Goal: Task Accomplishment & Management: Manage account settings

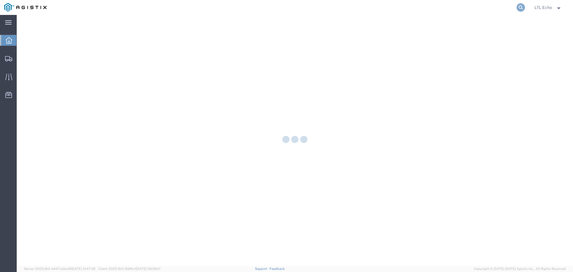
click at [521, 5] on icon at bounding box center [521, 7] width 8 height 8
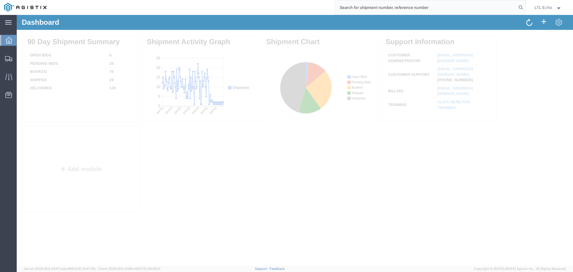
click at [474, 9] on input "search" at bounding box center [426, 7] width 182 height 14
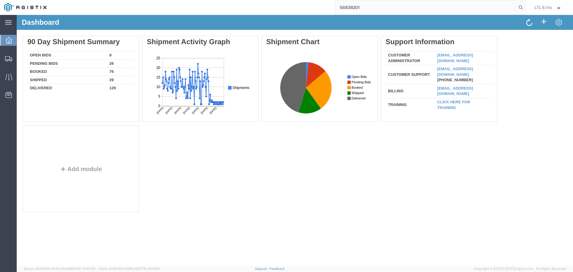
type input "56838201"
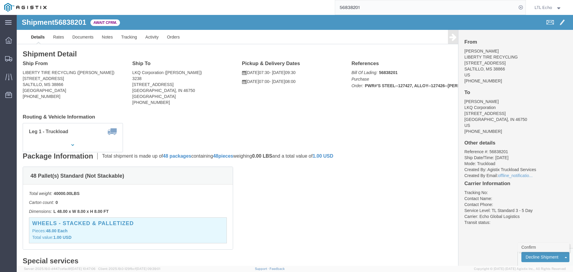
click link "Confirm"
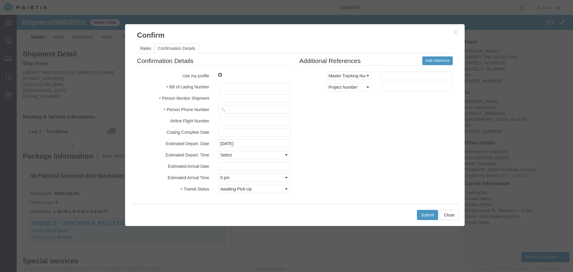
click input "checkbox"
checkbox input "true"
type input "LTL Echo"
type input "+ 8005116111"
paste input "64340270"
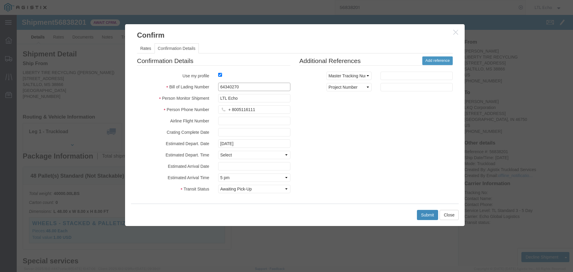
type input "64340270"
click button "Submit"
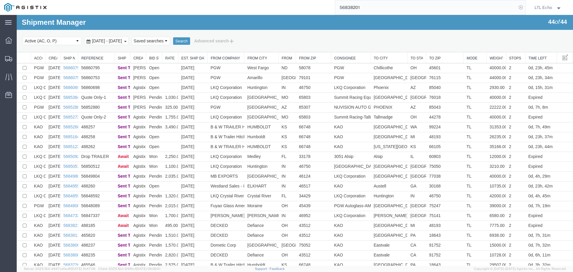
click at [521, 9] on icon at bounding box center [521, 7] width 8 height 8
click at [518, 6] on icon at bounding box center [521, 7] width 8 height 8
click at [439, 6] on input "search" at bounding box center [426, 7] width 182 height 14
click at [439, 6] on input "56838201" at bounding box center [426, 7] width 182 height 14
click at [483, 4] on input "56838201" at bounding box center [426, 7] width 182 height 14
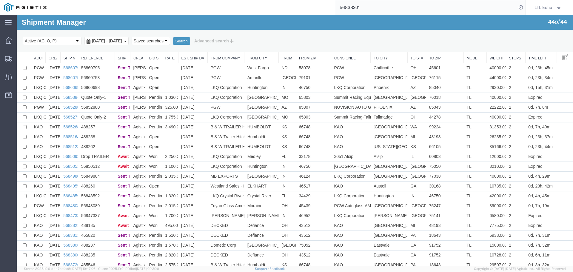
click at [483, 4] on input "56838201" at bounding box center [426, 7] width 182 height 14
click at [346, 7] on input "56838201" at bounding box center [426, 7] width 182 height 14
paste input "64340270"
click at [357, 6] on input "64340270" at bounding box center [426, 7] width 182 height 14
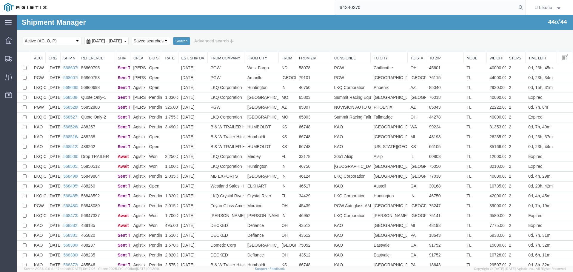
click at [357, 6] on input "64340270" at bounding box center [426, 7] width 182 height 14
paste input "56838201"
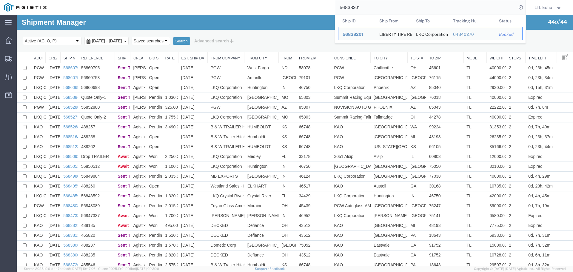
type input "56838201"
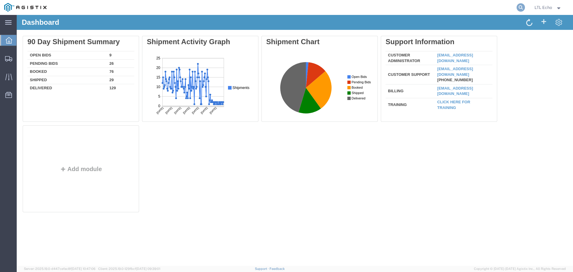
click at [518, 6] on icon at bounding box center [521, 7] width 8 height 8
click at [448, 7] on input "search" at bounding box center [426, 7] width 182 height 14
paste input "56838201"
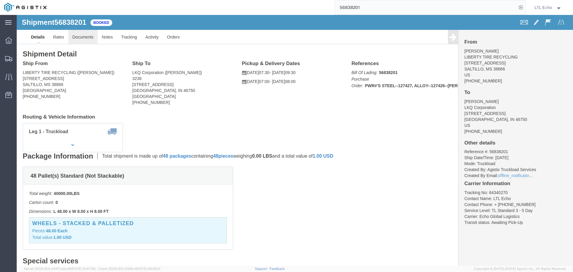
click link "Documents"
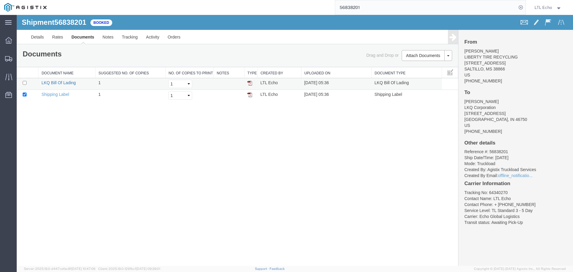
click at [56, 82] on link "LKQ Bill Of Lading" at bounding box center [59, 82] width 34 height 5
click at [348, 5] on input "56838201" at bounding box center [426, 7] width 182 height 14
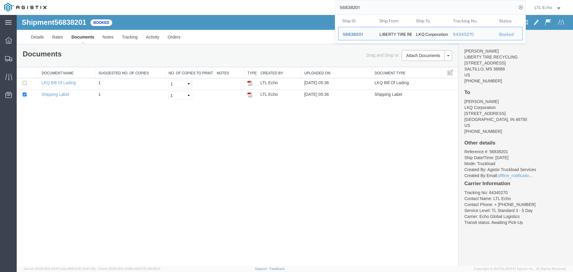
click at [348, 5] on input "56838201" at bounding box center [426, 7] width 182 height 14
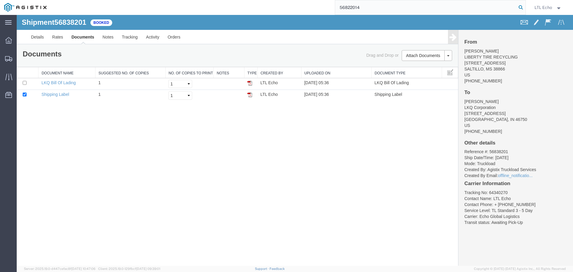
click at [521, 6] on icon at bounding box center [521, 7] width 8 height 8
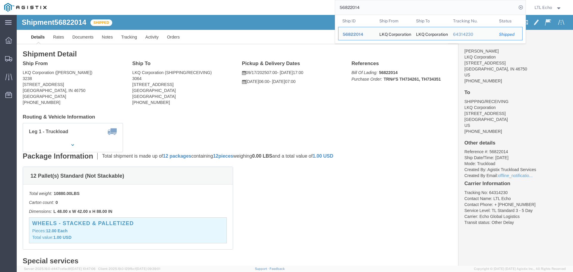
click div "Ship From LKQ Corporation (DEE SNEAD) 3238 1870 Riverfork Drive W Huntington, I…"
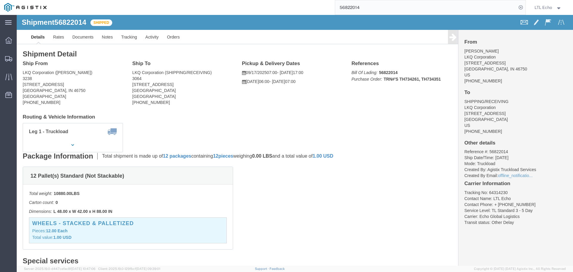
click at [348, 5] on input "56822014" at bounding box center [426, 7] width 182 height 14
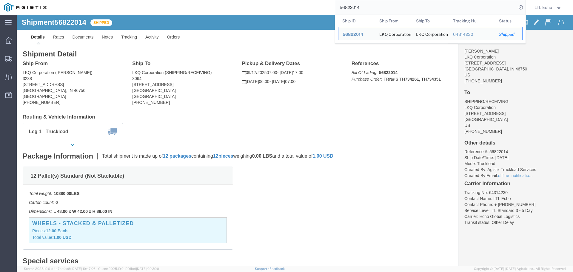
click at [348, 5] on input "56822014" at bounding box center [426, 7] width 182 height 14
paste input "34929"
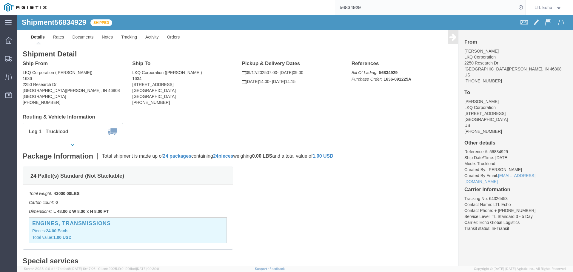
click at [351, 7] on input "56834929" at bounding box center [426, 7] width 182 height 14
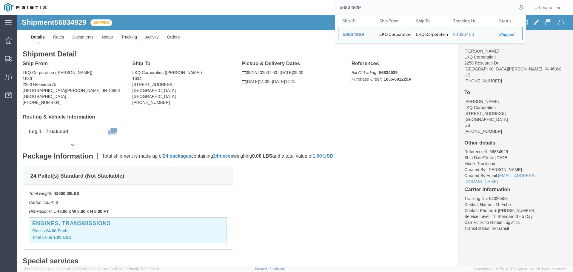
click at [351, 7] on input "56834929" at bounding box center [426, 7] width 182 height 14
paste input "5768"
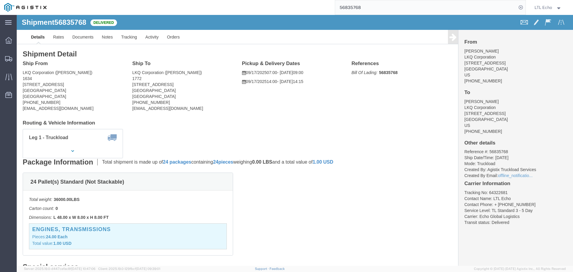
click at [349, 9] on input "56835768" at bounding box center [426, 7] width 182 height 14
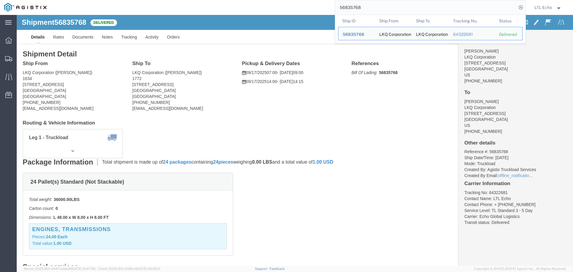
click at [349, 9] on input "56835768" at bounding box center [426, 7] width 182 height 14
paste input "56714123"
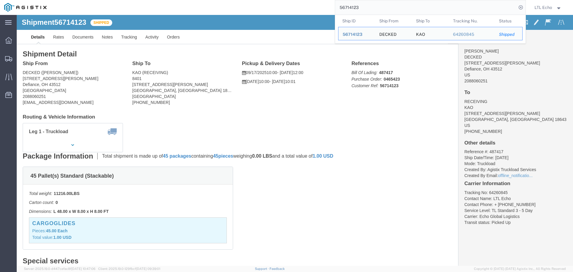
drag, startPoint x: 389, startPoint y: 11, endPoint x: 338, endPoint y: 7, distance: 51.3
click at [338, 7] on input "56714123" at bounding box center [426, 7] width 182 height 14
paste input "822014"
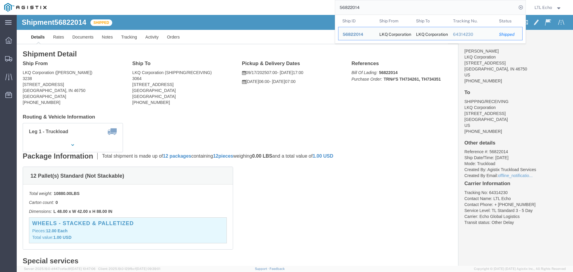
drag, startPoint x: 392, startPoint y: 6, endPoint x: 340, endPoint y: 7, distance: 51.7
click at [340, 7] on input "56822014" at bounding box center [426, 7] width 182 height 14
paste input "56833278"
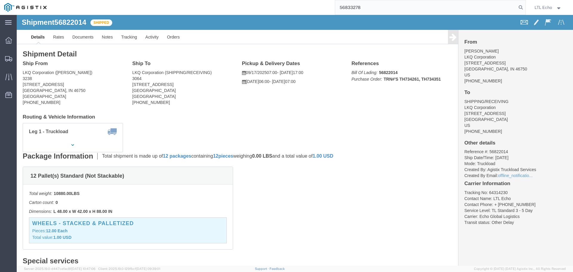
type input "56833278"
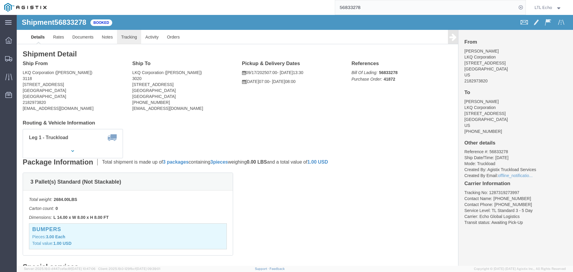
click link "Tracking"
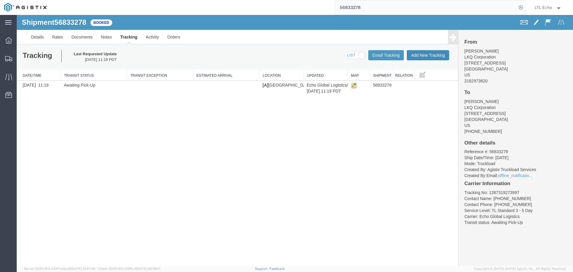
click at [426, 57] on button "Add New Tracking" at bounding box center [428, 55] width 42 height 10
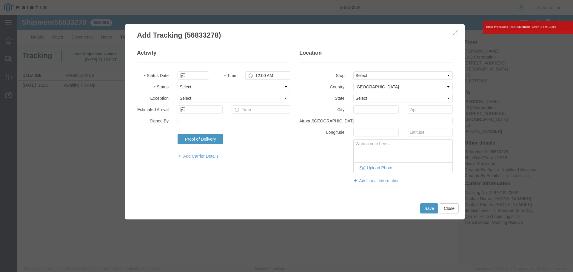
type input "[DATE]"
type input "8:00 AM"
click at [194, 86] on select "Select Arrival Notice Available Arrival Notice Imported Arrive at Delivery Loca…" at bounding box center [234, 87] width 113 height 8
select select "PICKEDUP"
click at [194, 86] on select "Select Arrival Notice Available Arrival Notice Imported Arrive at Delivery Loca…" at bounding box center [234, 87] width 113 height 8
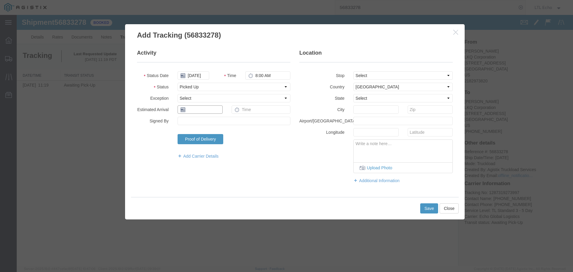
click at [199, 111] on input "text" at bounding box center [200, 109] width 45 height 8
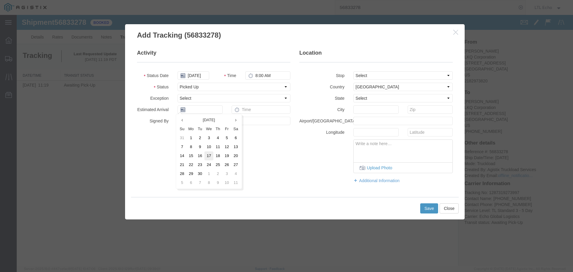
click at [206, 154] on td "17" at bounding box center [209, 155] width 9 height 9
type input "09/17/2025"
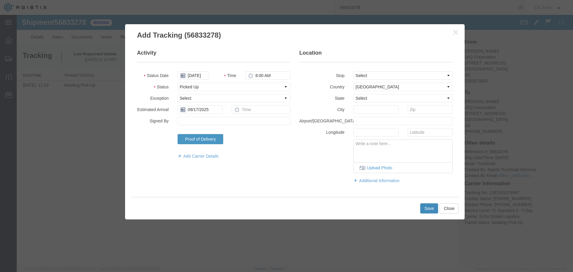
click at [422, 208] on button "Save" at bounding box center [430, 208] width 18 height 10
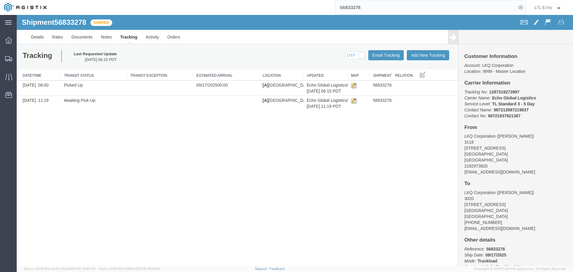
click at [351, 6] on input "56833278" at bounding box center [426, 7] width 182 height 14
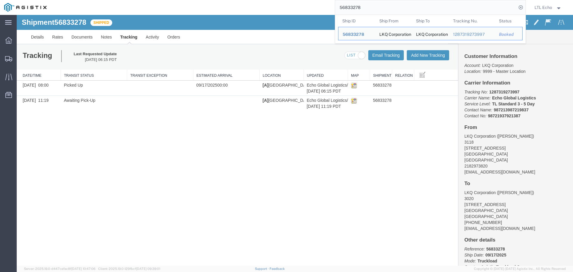
click at [351, 6] on input "56833278" at bounding box center [426, 7] width 182 height 14
paste input "24835"
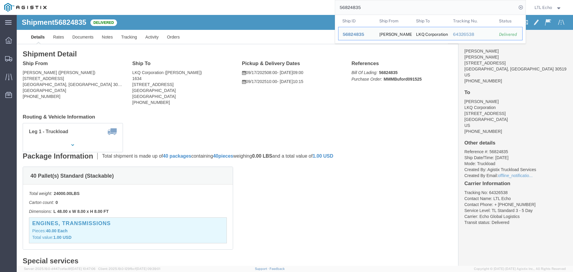
click at [349, 6] on input "56824835" at bounding box center [426, 7] width 182 height 14
paste input "319895"
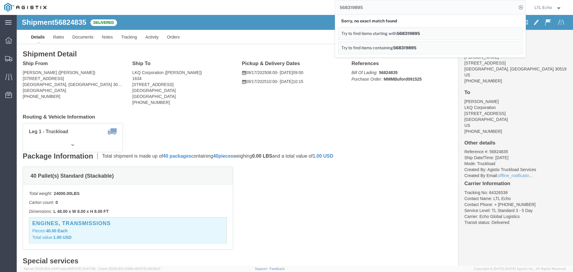
drag, startPoint x: 369, startPoint y: 9, endPoint x: 335, endPoint y: 8, distance: 34.1
click at [335, 8] on input "568319895" at bounding box center [426, 7] width 182 height 14
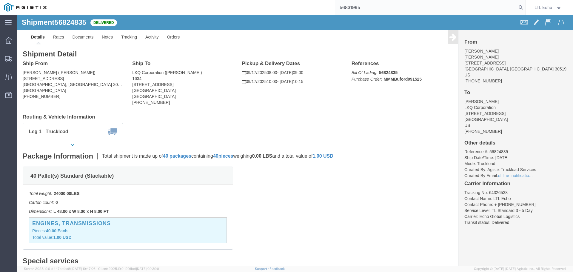
type input "56831995"
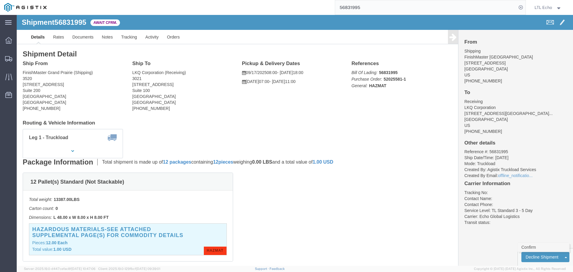
click link "Confirm"
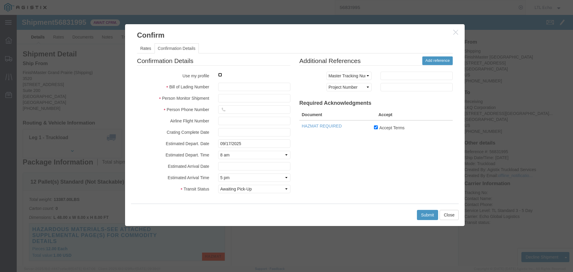
click input "checkbox"
checkbox input "true"
type input "LTL Echo"
type input "+ 8005116111"
click input "text"
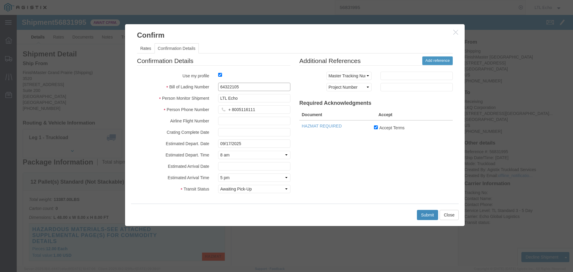
type input "64322105"
click button "Submit"
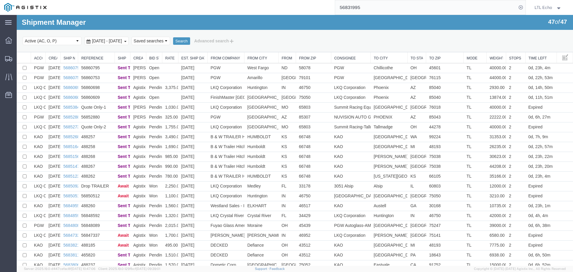
click at [404, 9] on input "56831995" at bounding box center [426, 7] width 182 height 14
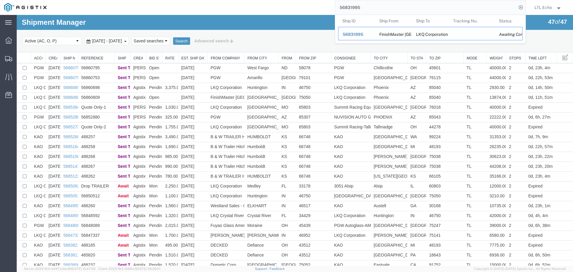
click at [357, 34] on span "56831995" at bounding box center [353, 34] width 21 height 5
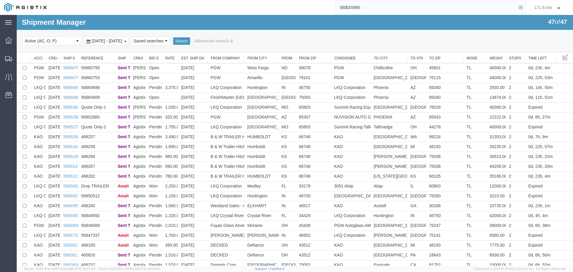
click at [475, 10] on input "56831995" at bounding box center [426, 7] width 182 height 14
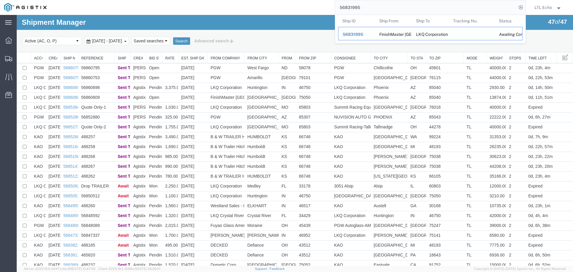
click at [514, 36] on div "Awaiting Confirmation" at bounding box center [508, 34] width 19 height 6
click at [564, 7] on span "LTL Echo" at bounding box center [550, 7] width 30 height 7
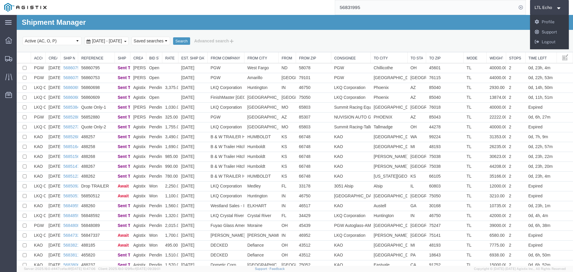
click at [543, 4] on div "LTL Echo LTL Echo Messages Notifications Profile Support Logout" at bounding box center [549, 7] width 39 height 15
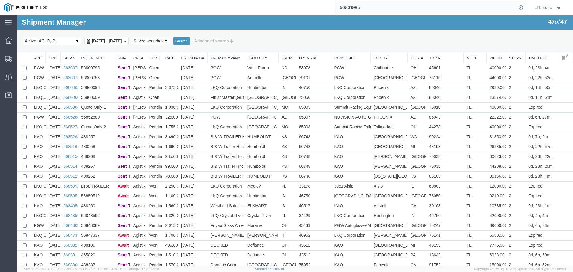
click at [406, 9] on input "56831995" at bounding box center [426, 7] width 182 height 14
click at [280, 24] on div "Shipment Manager 47 of 47 Search Select status Active (AC, O, P) All Approved A…" at bounding box center [295, 33] width 557 height 37
click at [279, 12] on div "56831995" at bounding box center [288, 7] width 475 height 15
click at [378, 6] on input "56831995" at bounding box center [426, 7] width 182 height 14
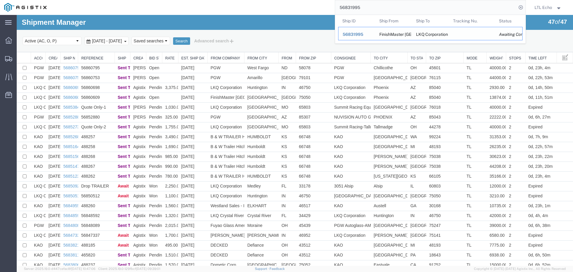
click at [348, 34] on span "56831995" at bounding box center [353, 34] width 21 height 5
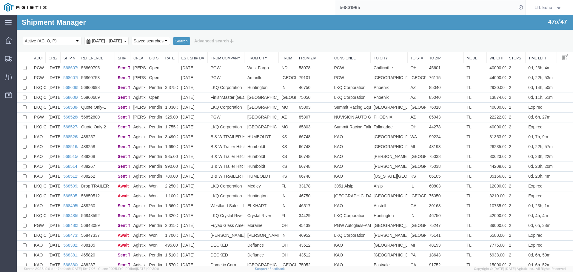
click at [348, 34] on div "Search Select status Active (AC, O, P) All Approved Awaiting Confirmation (AC) …" at bounding box center [295, 41] width 557 height 22
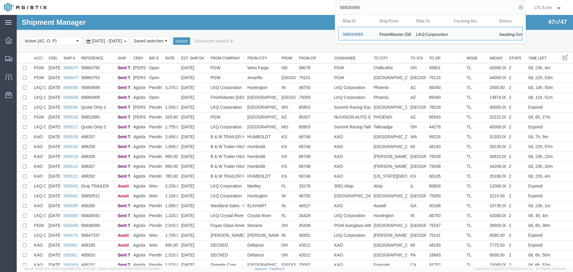
click at [354, 8] on input "56831995" at bounding box center [426, 7] width 182 height 14
click at [498, 37] on td "Status Awaiting Confirmation" at bounding box center [509, 33] width 28 height 13
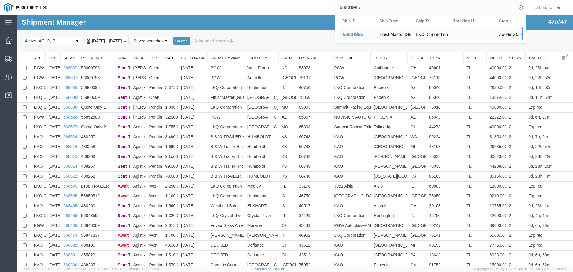
click at [387, 14] on input "56831995" at bounding box center [426, 7] width 182 height 14
click at [349, 10] on input "56831995" at bounding box center [426, 7] width 182 height 14
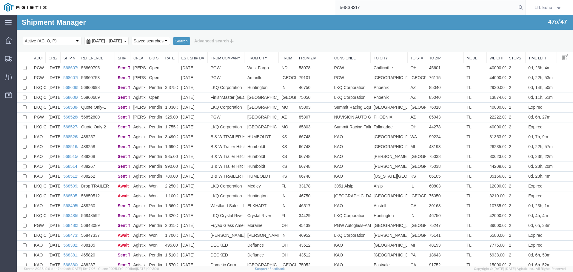
type input "56838217"
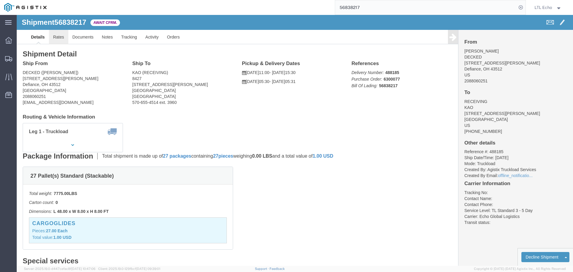
click link "Rates"
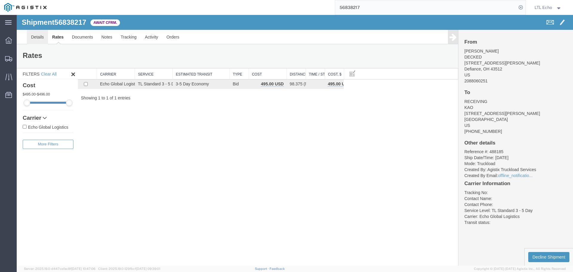
click at [41, 37] on link "Details" at bounding box center [37, 37] width 21 height 14
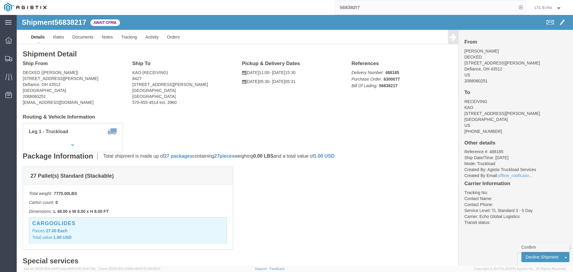
click link "Confirm"
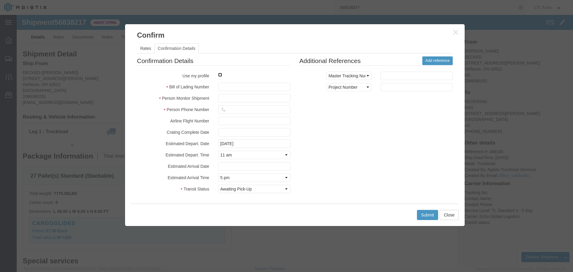
click input "checkbox"
checkbox input "true"
type input "LTL Echo"
type input "+ 8005116111"
click input "text"
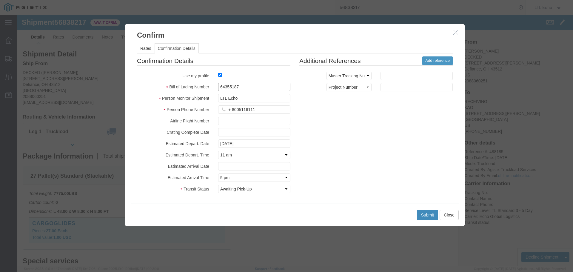
type input "64355187"
click button "Submit"
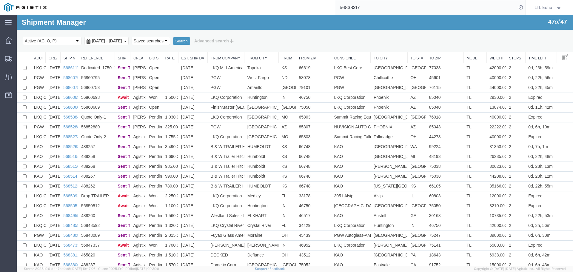
click at [349, 5] on input "56838217" at bounding box center [426, 7] width 182 height 14
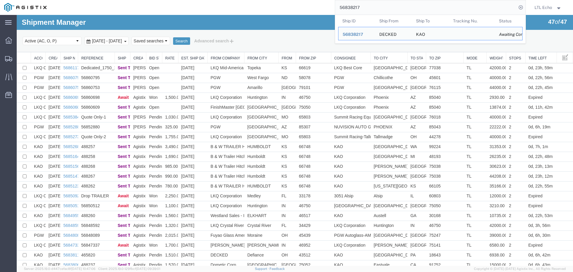
click at [349, 5] on input "56838217" at bounding box center [426, 7] width 182 height 14
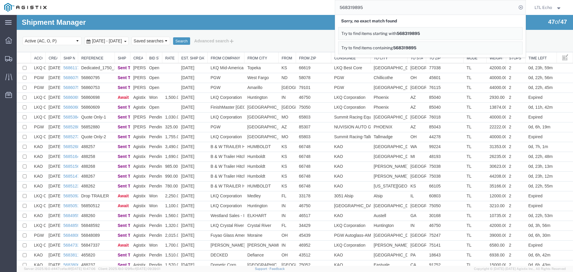
drag, startPoint x: 375, startPoint y: 12, endPoint x: 327, endPoint y: 11, distance: 48.1
click at [327, 11] on div "568319895 Sorry, no exact match found Try to find items starting with 568319895…" at bounding box center [288, 7] width 475 height 15
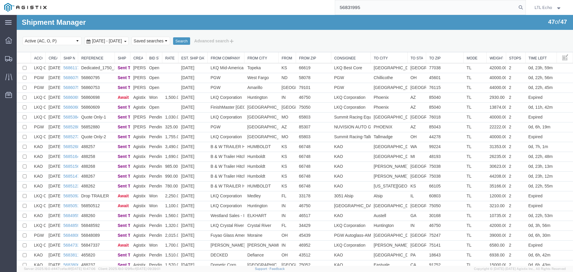
type input "56831995"
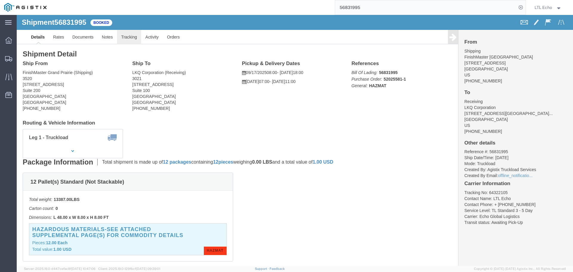
click link "Tracking"
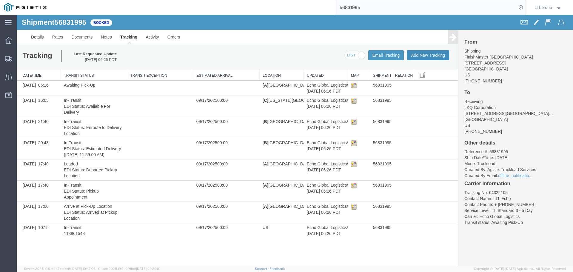
click at [418, 58] on button "Add New Tracking" at bounding box center [428, 55] width 42 height 10
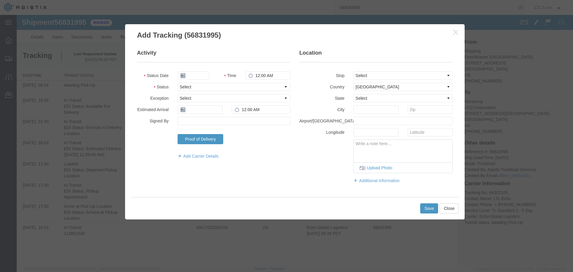
type input "[DATE]"
type input "8:00 AM"
click at [204, 88] on select "Select Arrival Notice Available Arrival Notice Imported Arrive at Delivery Loca…" at bounding box center [234, 87] width 113 height 8
select select "PICKEDUP"
click at [204, 88] on select "Select Arrival Notice Available Arrival Notice Imported Arrive at Delivery Loca…" at bounding box center [234, 87] width 113 height 8
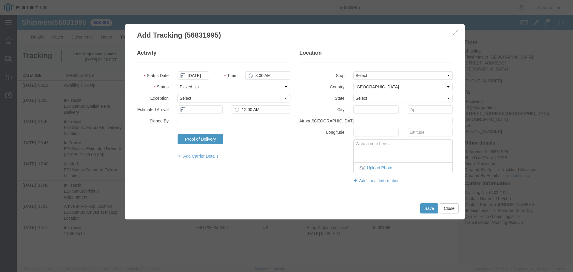
click at [202, 96] on select "Select Accident Airline - Delayed Airline - Exception Appointment Scheduled Att…" at bounding box center [234, 98] width 113 height 8
click at [194, 112] on input "text" at bounding box center [200, 109] width 45 height 8
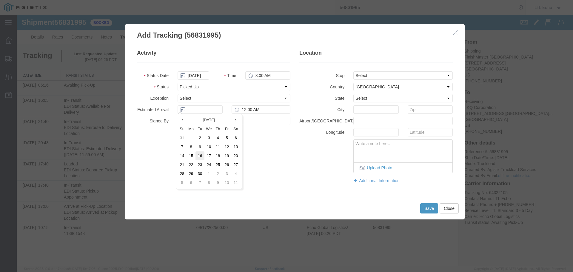
click at [200, 155] on td "16" at bounding box center [200, 155] width 9 height 9
type input "09/16/2025"
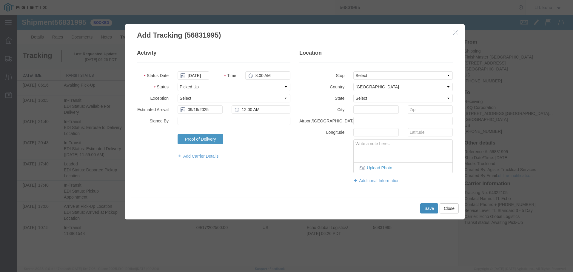
click at [424, 206] on button "Save" at bounding box center [430, 208] width 18 height 10
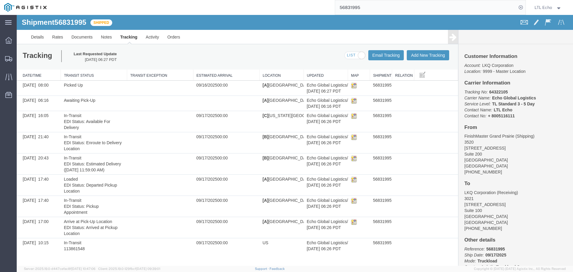
click at [353, 5] on input "56831995" at bounding box center [426, 7] width 182 height 14
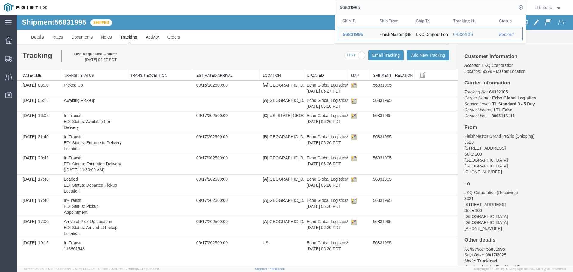
click at [353, 5] on input "56831995" at bounding box center [426, 7] width 182 height 14
paste input "481861"
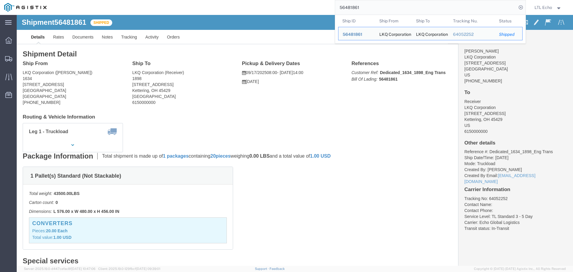
drag, startPoint x: 370, startPoint y: 9, endPoint x: 329, endPoint y: 7, distance: 41.3
click at [329, 7] on div "56481861 Ship ID Ship From Ship To Tracking Nu. Status Ship ID 56481861 Ship Fr…" at bounding box center [288, 7] width 475 height 15
paste input "56745552"
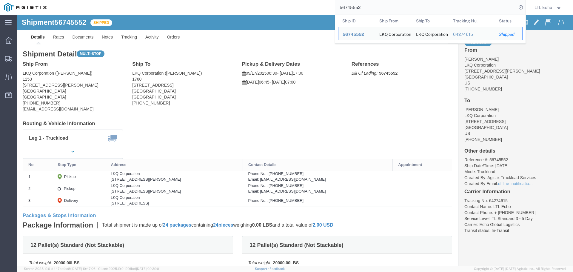
click at [347, 7] on input "56745552" at bounding box center [426, 7] width 182 height 14
paste input "848146"
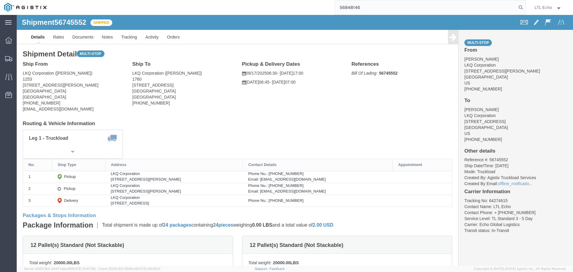
type input "56848146"
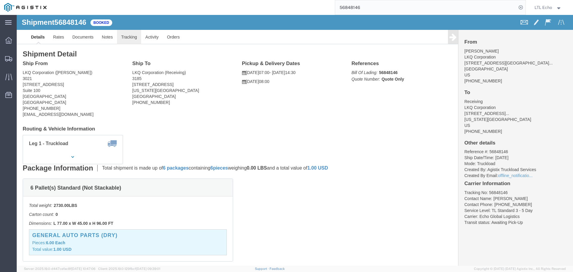
click link "Tracking"
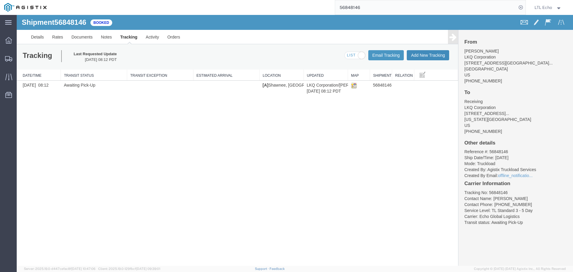
click at [420, 56] on button "Add New Tracking" at bounding box center [428, 55] width 42 height 10
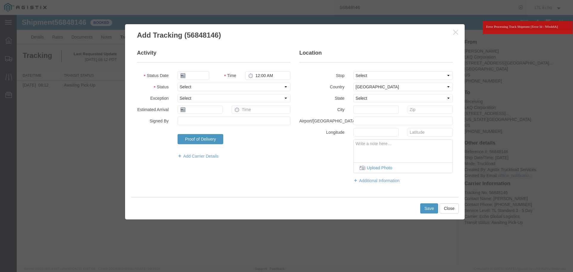
type input "[DATE]"
type input "8:00 AM"
click at [211, 88] on select "Select Arrival Notice Available Arrival Notice Imported Arrive at Delivery Loca…" at bounding box center [234, 87] width 113 height 8
select select "PICKEDUP"
click at [211, 88] on select "Select Arrival Notice Available Arrival Notice Imported Arrive at Delivery Loca…" at bounding box center [234, 87] width 113 height 8
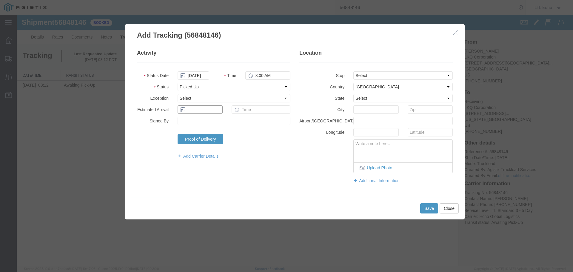
click at [202, 110] on input "text" at bounding box center [200, 109] width 45 height 8
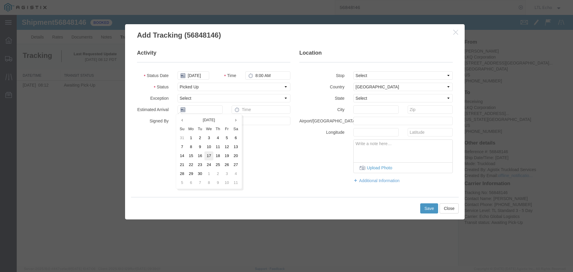
click at [211, 157] on td "17" at bounding box center [209, 155] width 9 height 9
type input "09/17/2025"
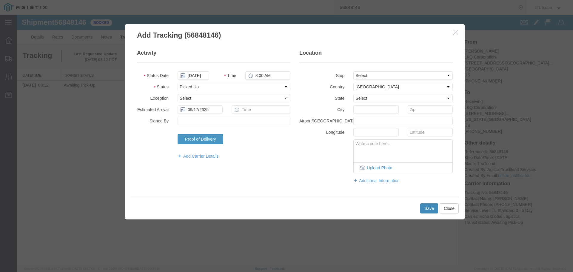
click at [428, 212] on button "Save" at bounding box center [430, 208] width 18 height 10
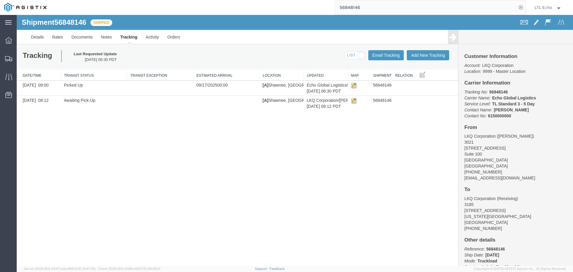
click at [350, 6] on input "56848146" at bounding box center [426, 7] width 182 height 14
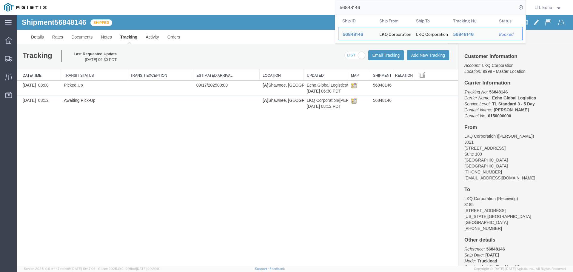
click at [350, 6] on input "56848146" at bounding box center [426, 7] width 182 height 14
paste input "24"
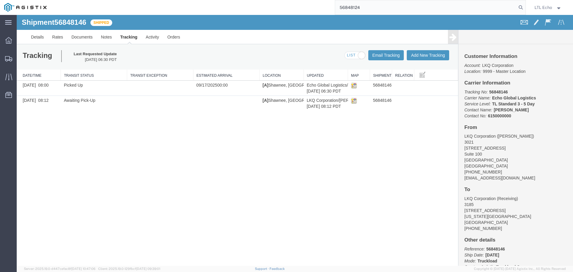
type input "56848124"
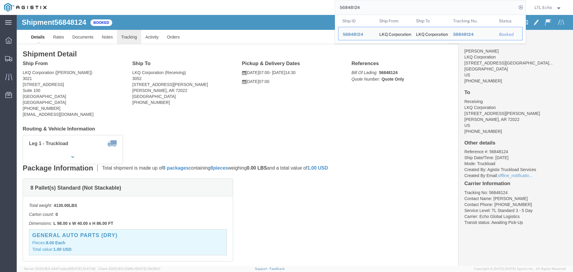
click link "Tracking"
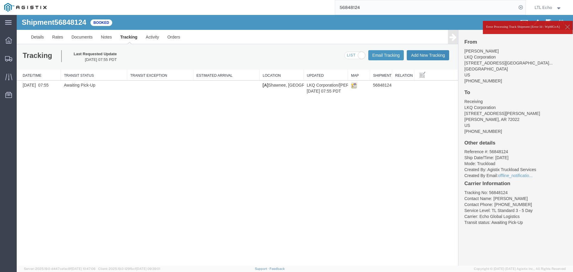
click at [411, 57] on button "Add New Tracking" at bounding box center [428, 55] width 42 height 10
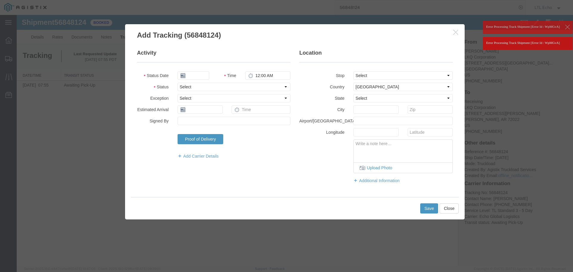
type input "[DATE]"
type input "8:00 AM"
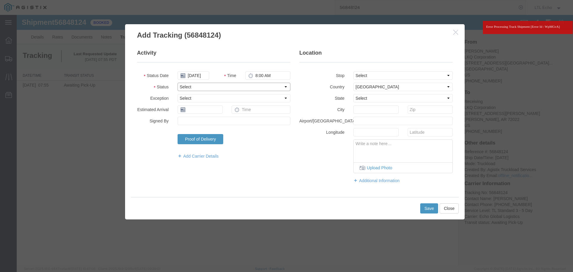
click at [200, 87] on select "Select Arrival Notice Available Arrival Notice Imported Arrive at Delivery Loca…" at bounding box center [234, 87] width 113 height 8
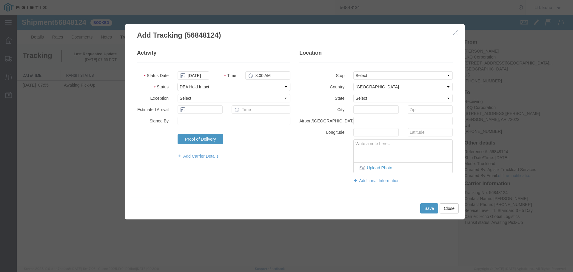
select select "DELIVRED"
click at [200, 87] on select "Select Arrival Notice Available Arrival Notice Imported Arrive at Delivery Loca…" at bounding box center [234, 87] width 113 height 8
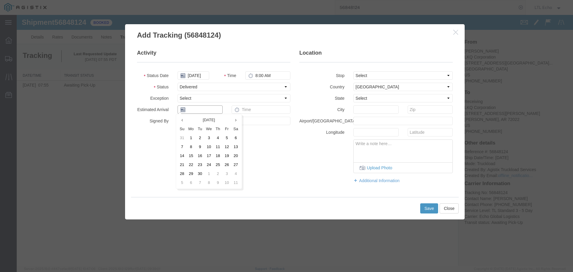
click at [194, 107] on input "text" at bounding box center [200, 109] width 45 height 8
click at [210, 156] on td "17" at bounding box center [209, 155] width 9 height 9
type input "09/17/2025"
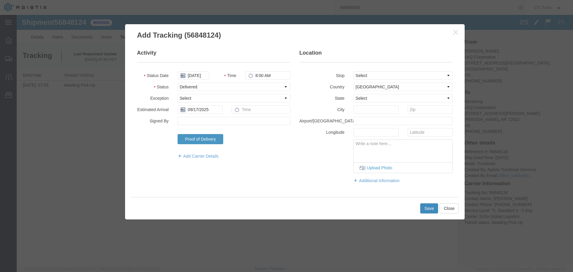
click at [432, 207] on button "Save" at bounding box center [430, 208] width 18 height 10
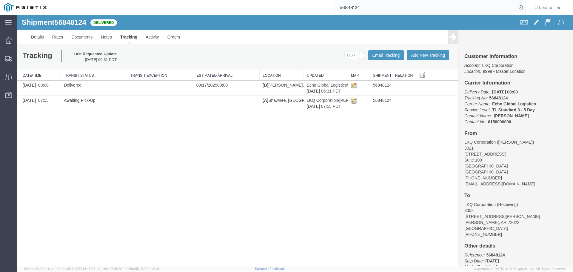
click at [342, 7] on input "56848124" at bounding box center [426, 7] width 182 height 14
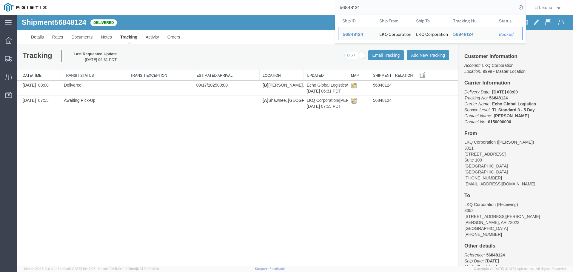
click at [342, 7] on input "56848124" at bounding box center [426, 7] width 182 height 14
paste input "56824835"
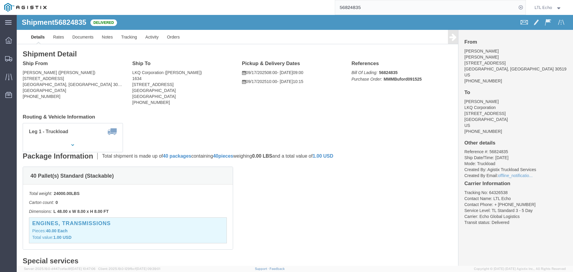
click at [349, 4] on input "56824835" at bounding box center [426, 7] width 182 height 14
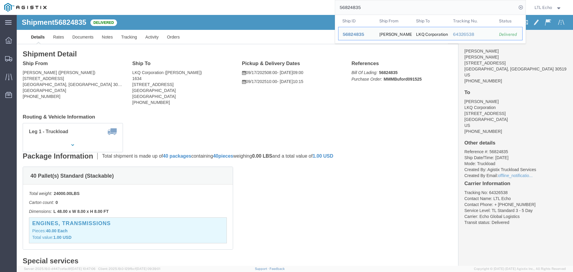
click at [349, 4] on input "56824835" at bounding box center [426, 7] width 182 height 14
paste input "33278"
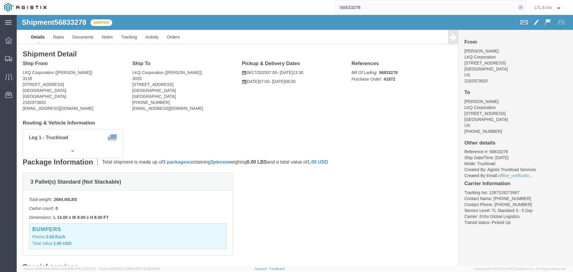
click at [352, 8] on input "56833278" at bounding box center [426, 7] width 182 height 14
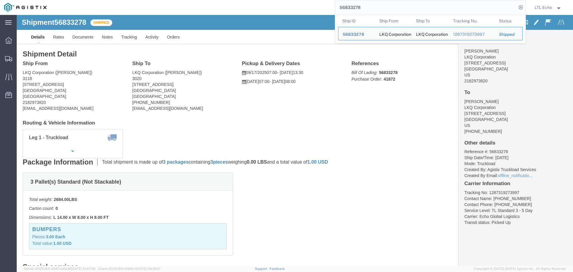
click at [352, 8] on input "56833278" at bounding box center [426, 7] width 182 height 14
paste input "22014"
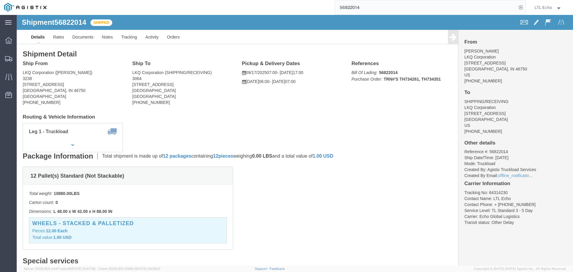
click at [352, 4] on input "56822014" at bounding box center [426, 7] width 182 height 14
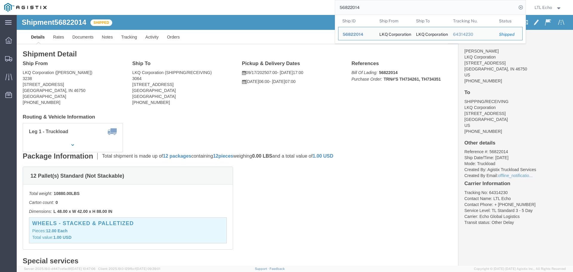
click at [352, 4] on input "56822014" at bounding box center [426, 7] width 182 height 14
paste input "714123"
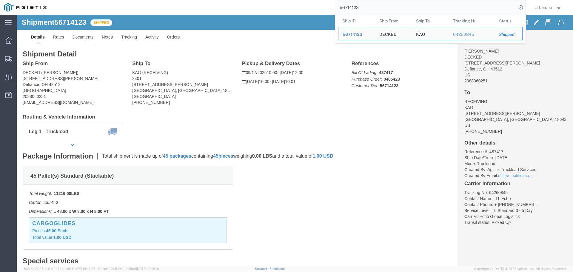
click at [350, 5] on input "56714123" at bounding box center [426, 7] width 182 height 14
paste input "833278"
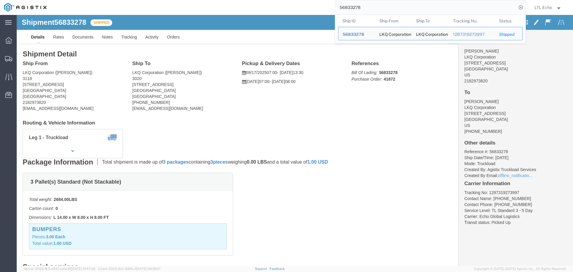
click div "Leg 1 - Truckload Vehicle 1: Standard Dry Van (53 Feet) Number of trucks: 1"
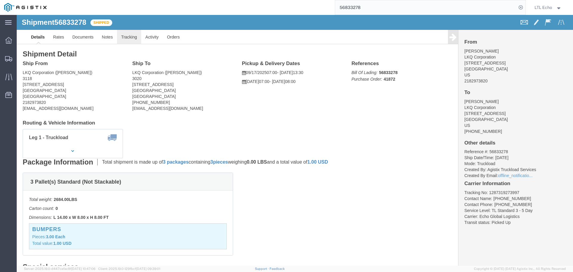
click link "Tracking"
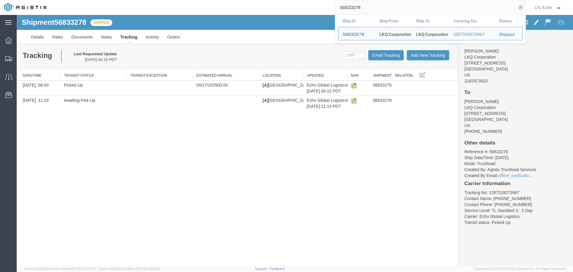
click at [352, 5] on input "56833278" at bounding box center [426, 7] width 182 height 14
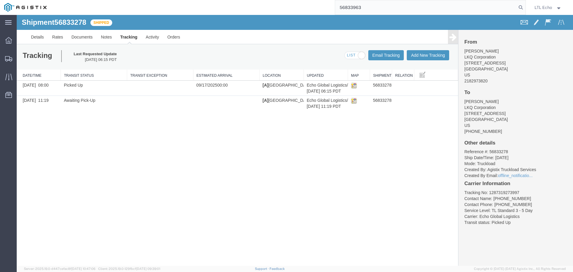
type input "56833963"
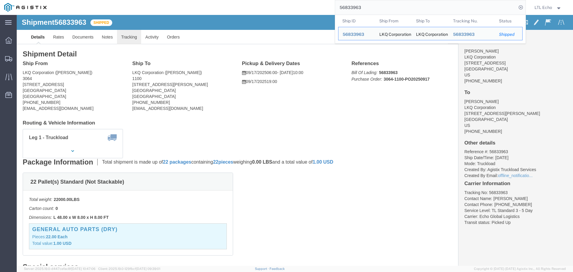
click link "Tracking"
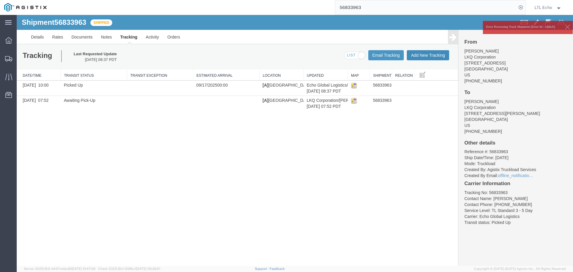
click at [433, 52] on button "Add New Tracking" at bounding box center [428, 55] width 42 height 10
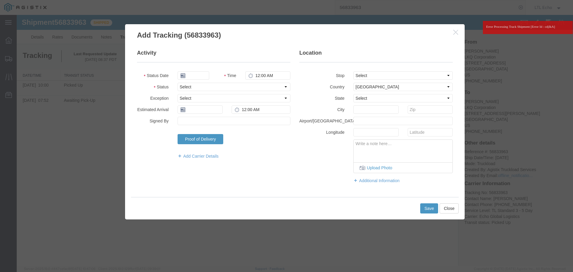
type input "[DATE]"
type input "8:00 AM"
click at [189, 86] on select "Select Arrival Notice Available Arrival Notice Imported Arrive at Delivery Loca…" at bounding box center [234, 87] width 113 height 8
select select "DELIVRED"
click at [189, 86] on select "Select Arrival Notice Available Arrival Notice Imported Arrive at Delivery Loca…" at bounding box center [234, 87] width 113 height 8
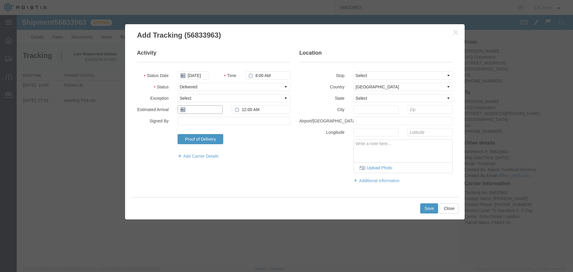
click at [194, 110] on input "text" at bounding box center [200, 109] width 45 height 8
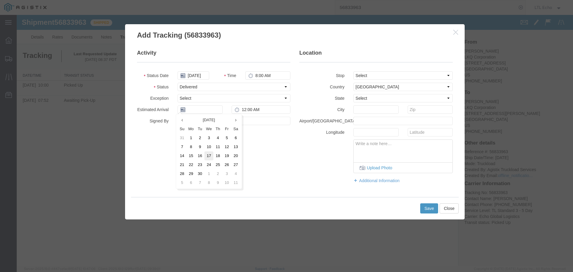
click at [209, 155] on td "17" at bounding box center [209, 155] width 9 height 9
type input "09/17/2025"
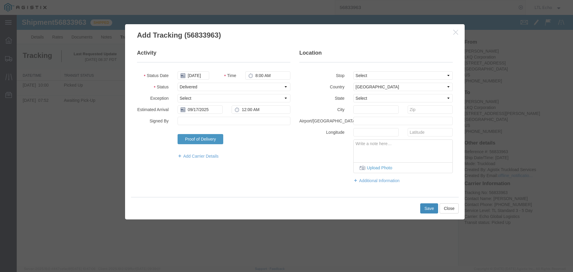
click at [423, 206] on button "Save" at bounding box center [430, 208] width 18 height 10
